Goal: Task Accomplishment & Management: Use online tool/utility

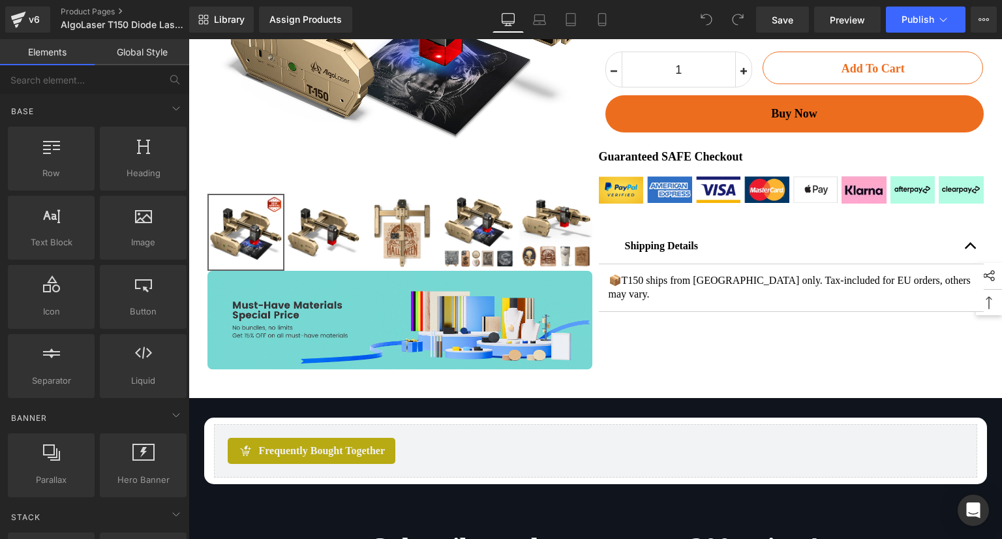
scroll to position [457, 0]
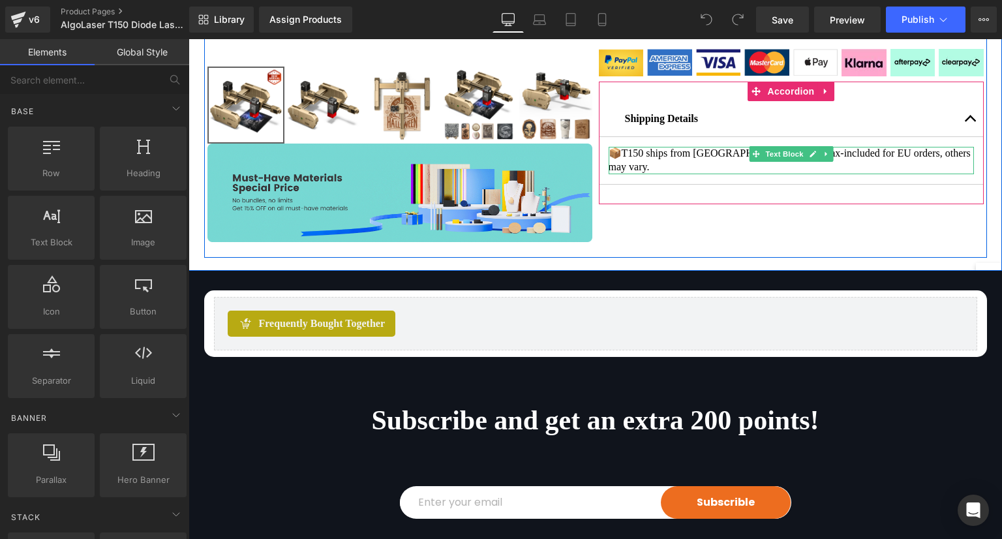
click at [658, 170] on p "📦 T150 ships from [GEOGRAPHIC_DATA] only. Tax-included for EU orders, others ma…" at bounding box center [791, 160] width 365 height 27
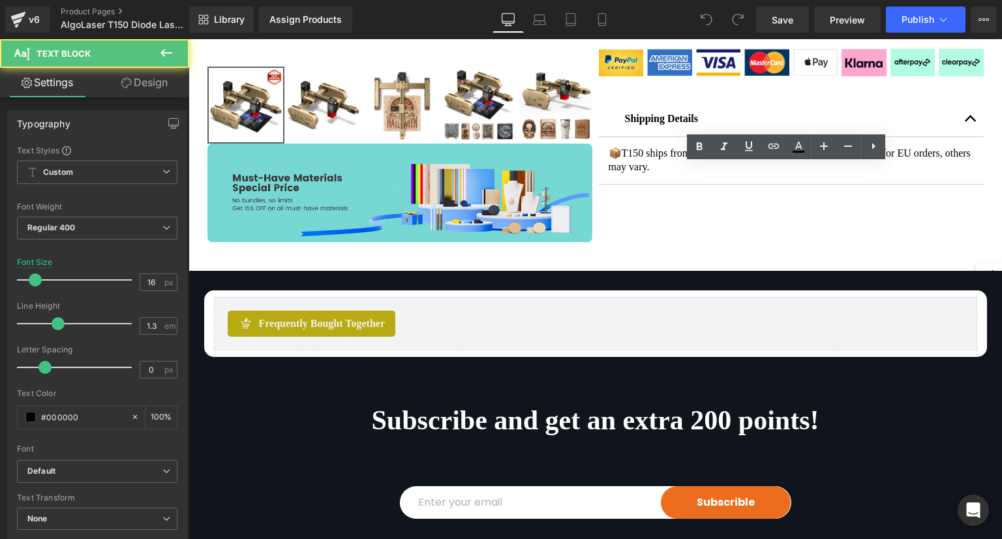
click at [629, 172] on p "📦 T150 ships from [GEOGRAPHIC_DATA] only. Tax-included for EU orders, others ma…" at bounding box center [791, 160] width 365 height 27
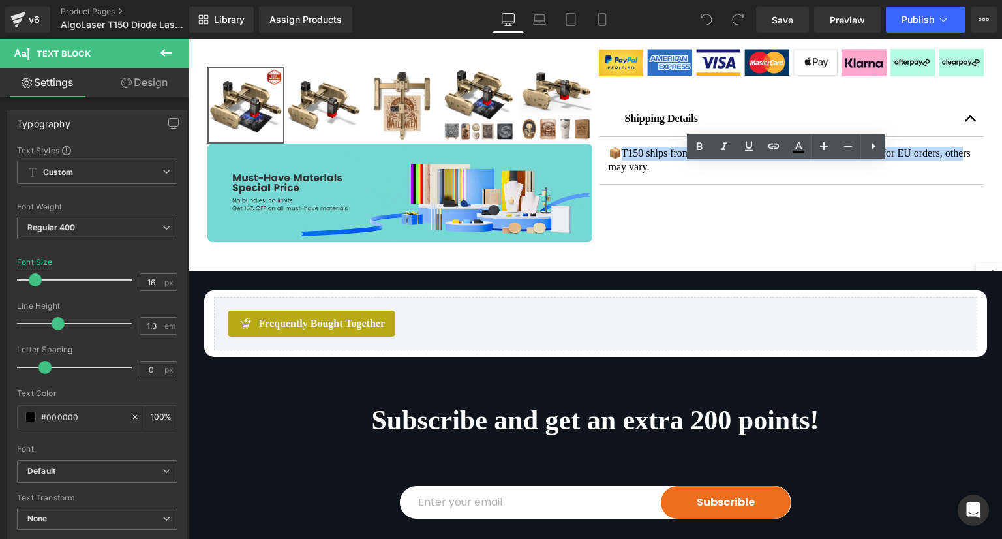
drag, startPoint x: 654, startPoint y: 170, endPoint x: 967, endPoint y: 172, distance: 313.8
click at [967, 172] on p "📦 T150 ships from [GEOGRAPHIC_DATA] only. Tax-included for EU orders, others ma…" at bounding box center [791, 160] width 365 height 27
paste div
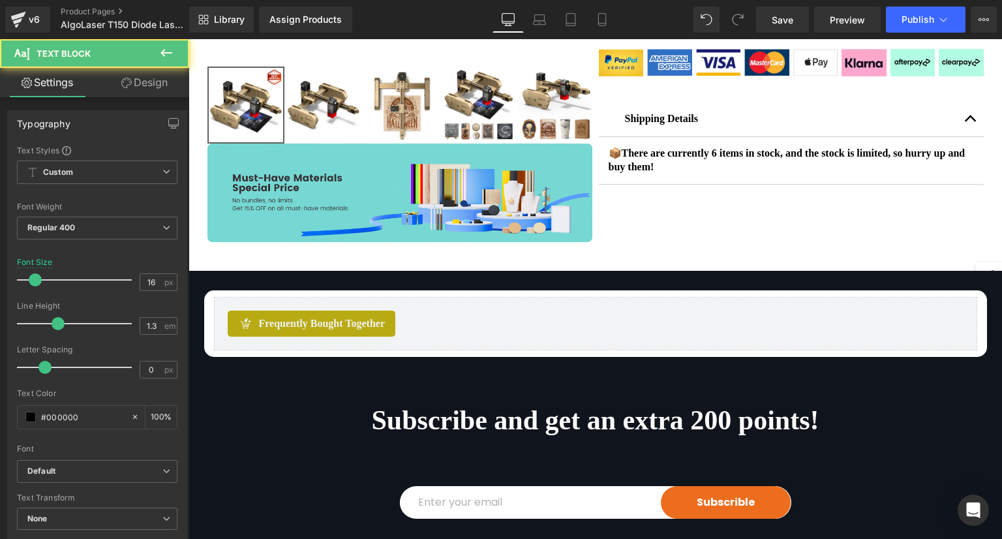
click at [735, 172] on b "📦There are currently 6 items in stock, and the stock is limited, so hurry up an…" at bounding box center [787, 159] width 357 height 25
click at [734, 172] on b "📦There are currently 6 items in stock, and the stock is limited, so hurry up an…" at bounding box center [787, 159] width 357 height 25
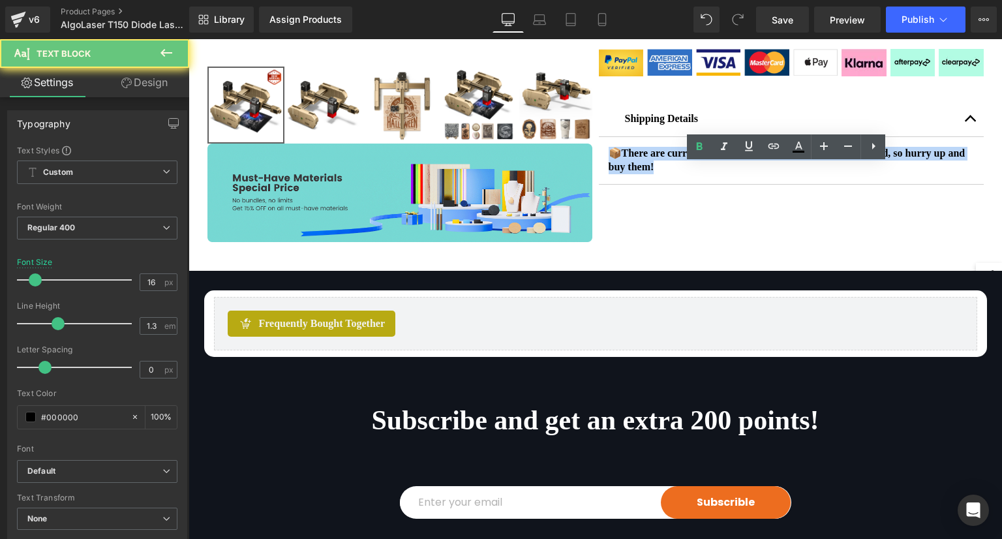
click at [734, 172] on b "📦There are currently 6 items in stock, and the stock is limited, so hurry up an…" at bounding box center [787, 159] width 357 height 25
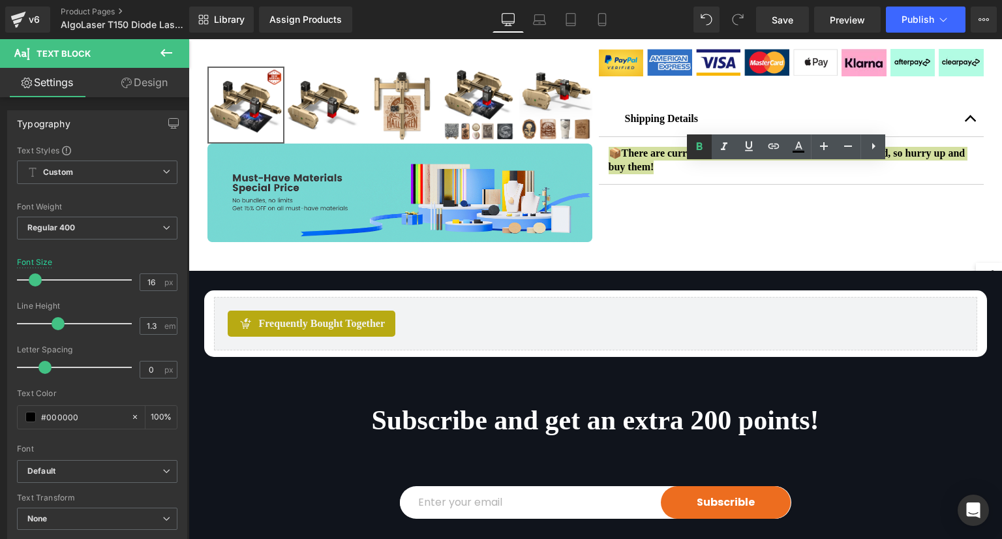
drag, startPoint x: 701, startPoint y: 145, endPoint x: 703, endPoint y: 157, distance: 12.5
click at [701, 145] on icon at bounding box center [700, 146] width 6 height 8
click at [703, 174] on p "📦There are currently 6 items in stock, and the stock is limited, so hurry up an…" at bounding box center [791, 160] width 365 height 27
drag, startPoint x: 794, startPoint y: 20, endPoint x: 837, endPoint y: 37, distance: 46.3
click at [794, 20] on link "Save" at bounding box center [782, 20] width 53 height 26
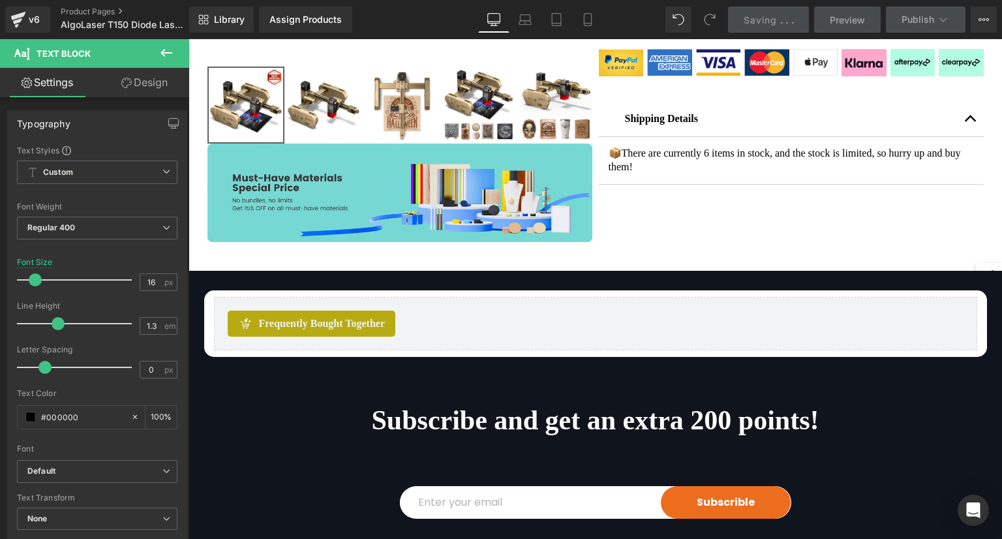
scroll to position [391, 0]
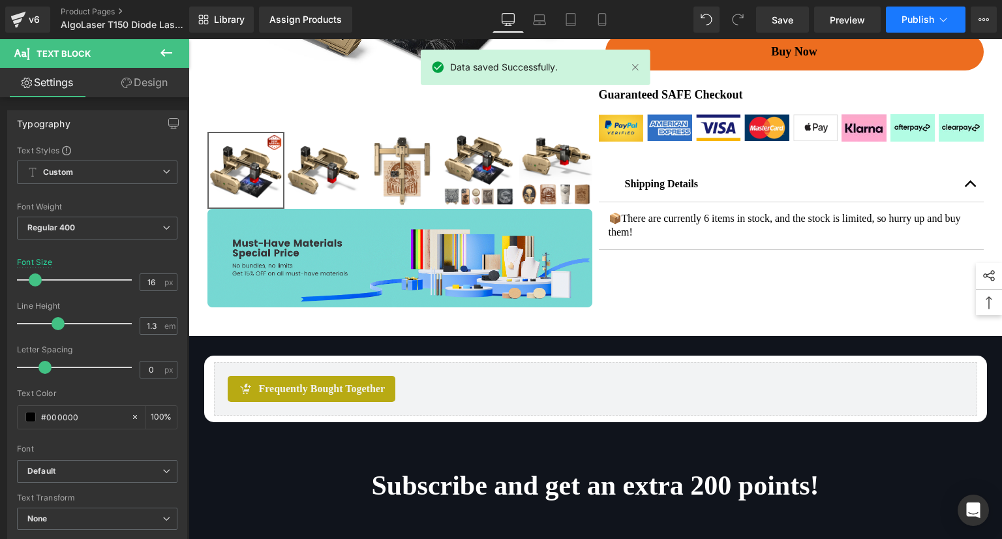
click at [916, 16] on span "Publish" at bounding box center [917, 19] width 33 height 10
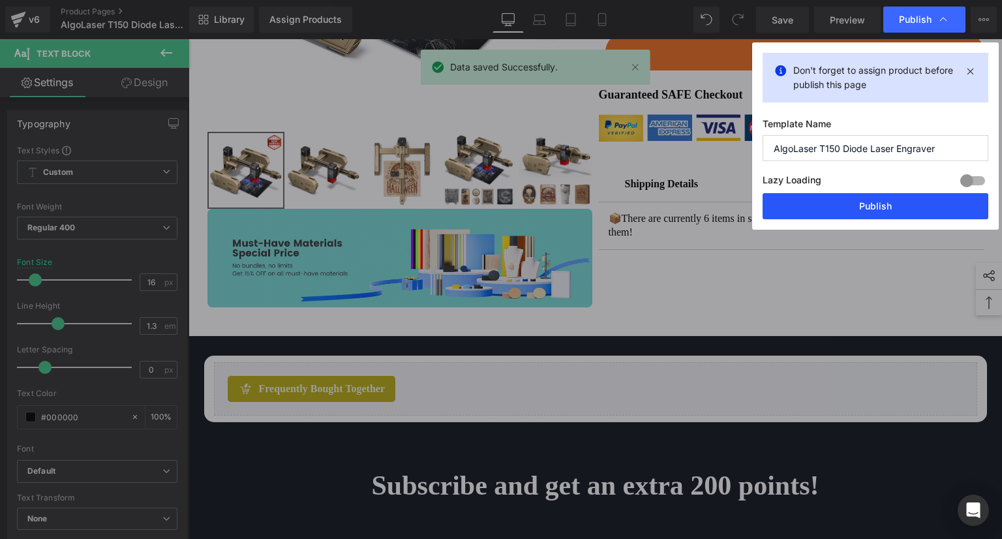
click at [921, 204] on button "Publish" at bounding box center [876, 206] width 226 height 26
